Goal: Entertainment & Leisure: Consume media (video, audio)

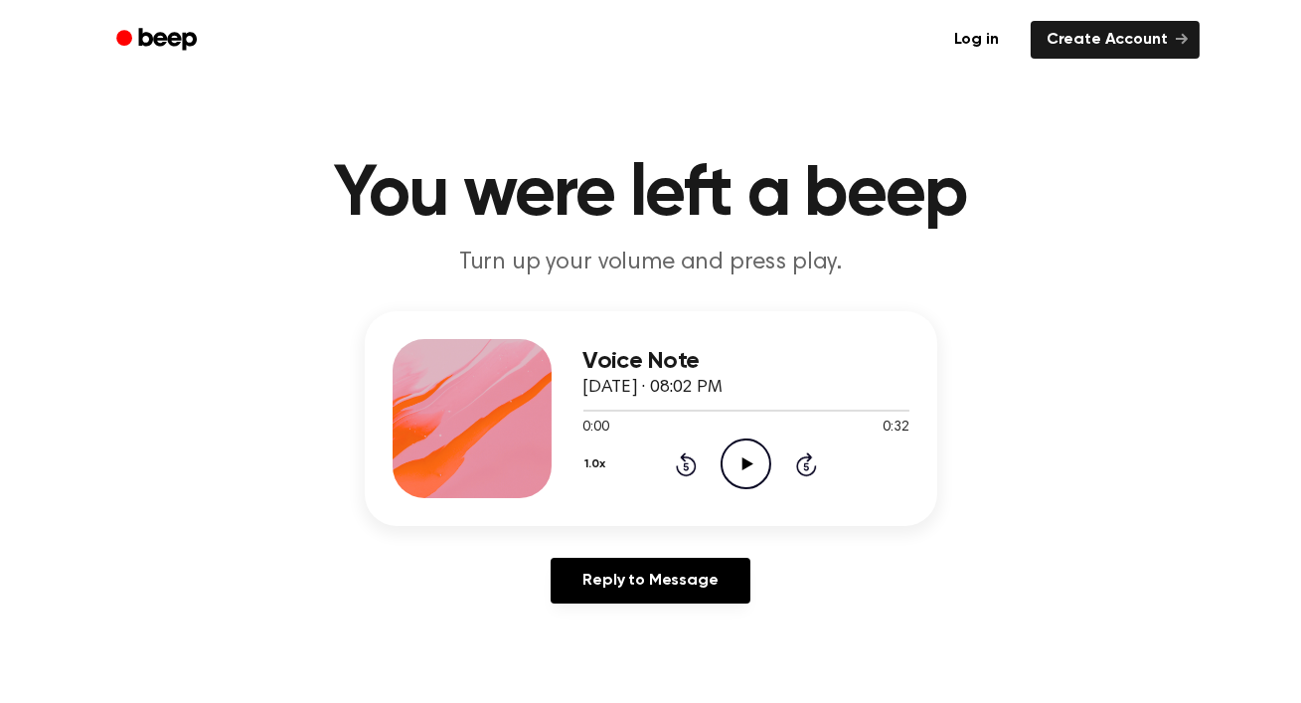
click at [746, 457] on icon "Play Audio" at bounding box center [745, 463] width 51 height 51
click at [746, 462] on icon at bounding box center [747, 463] width 11 height 13
click at [730, 455] on icon "Play Audio" at bounding box center [745, 463] width 51 height 51
click at [748, 470] on icon "Play Audio" at bounding box center [745, 463] width 51 height 51
